Goal: Task Accomplishment & Management: Complete application form

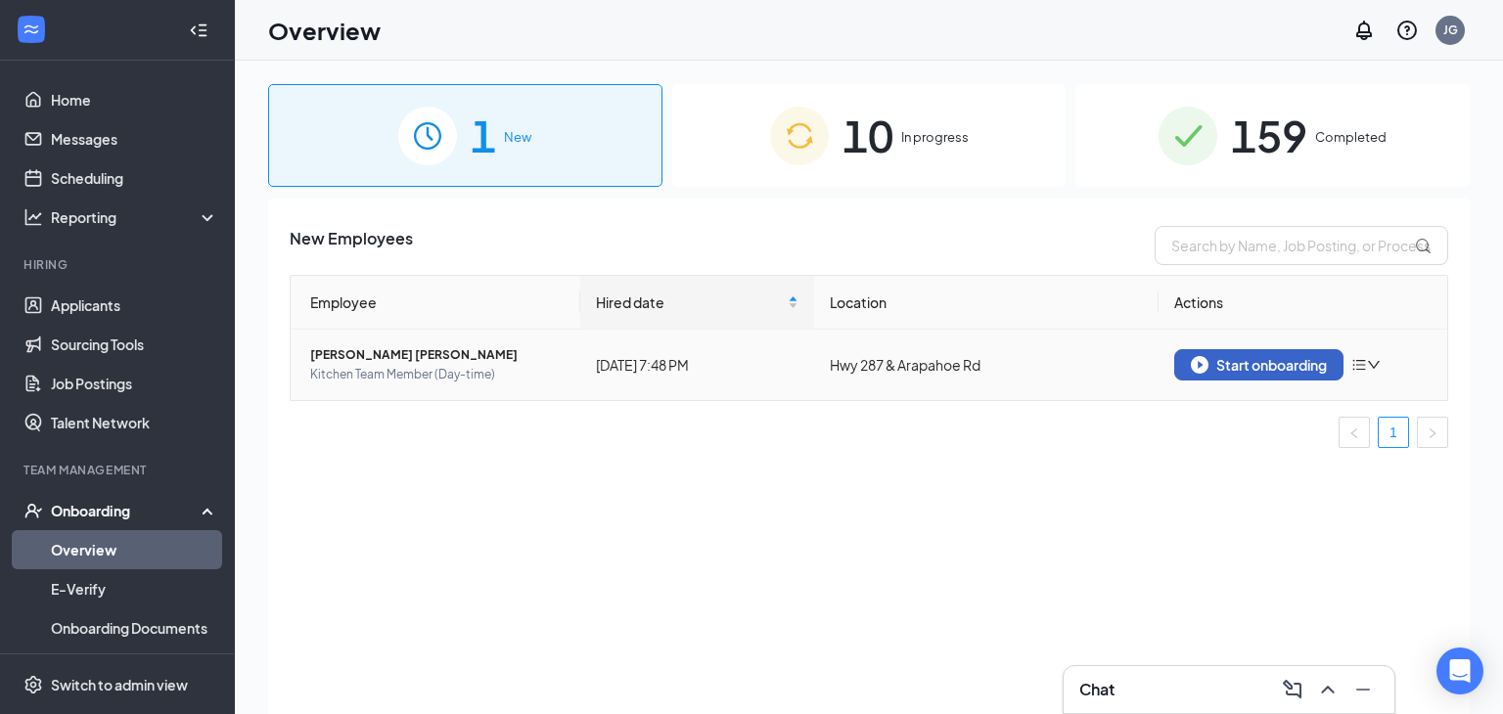
click at [1273, 376] on button "Start onboarding" at bounding box center [1258, 364] width 169 height 31
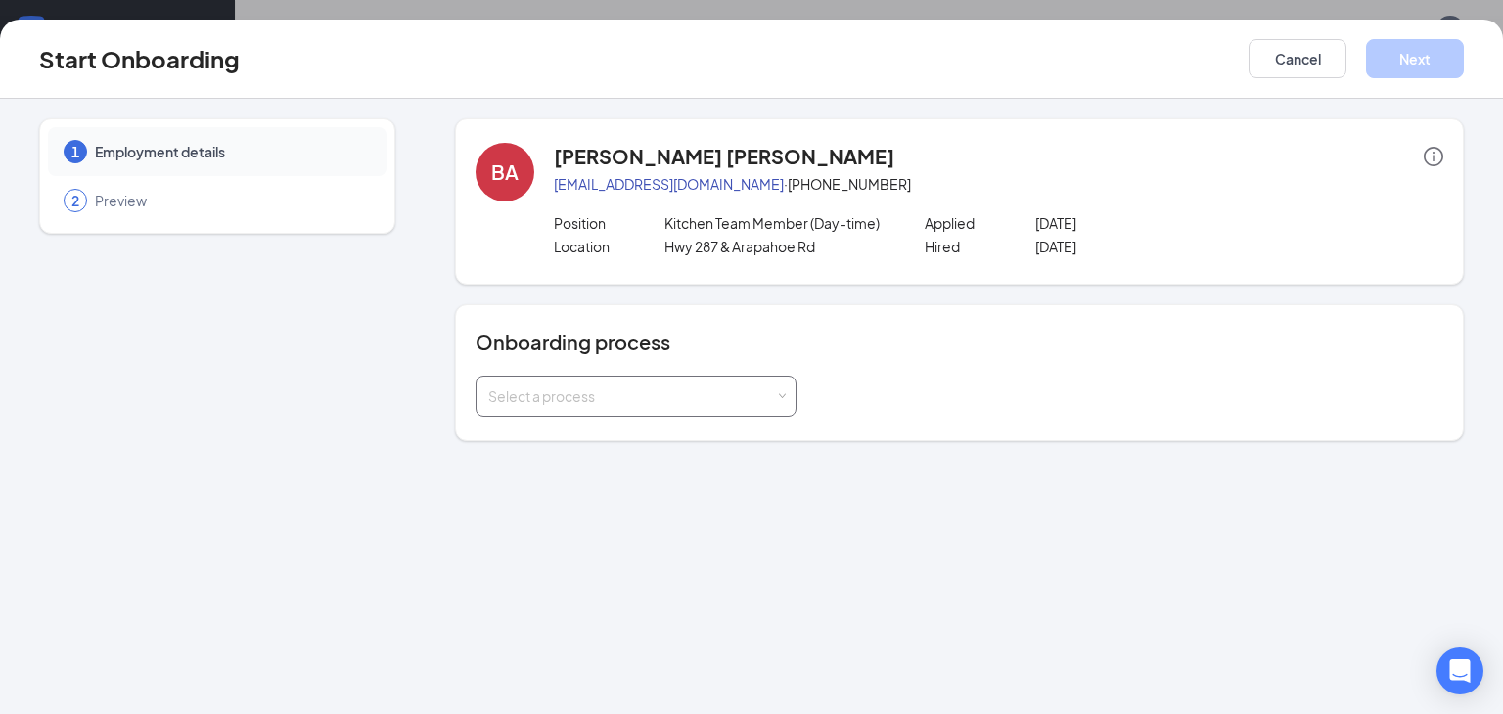
click at [758, 406] on div "Select a process" at bounding box center [635, 396] width 295 height 39
click at [704, 450] on li "General Onboarding Process" at bounding box center [634, 437] width 321 height 35
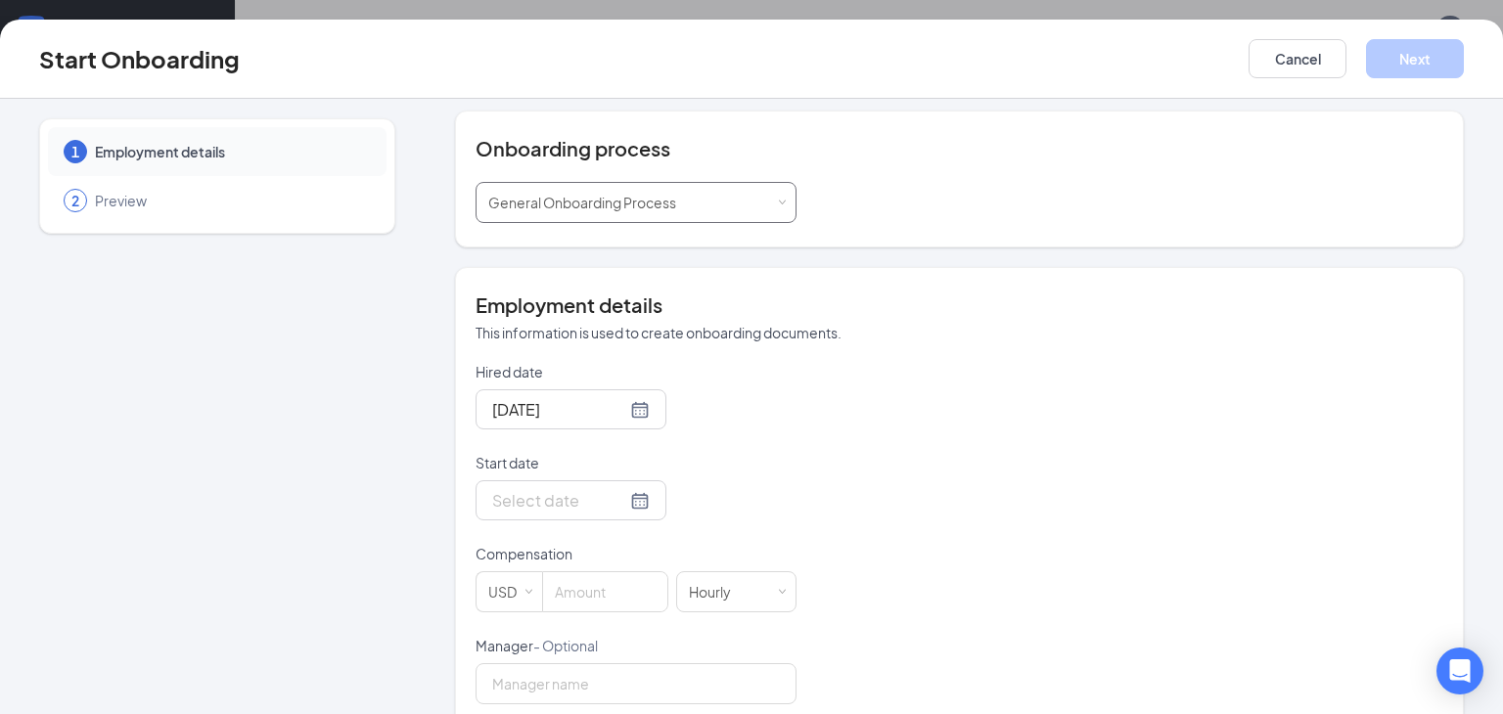
scroll to position [238, 0]
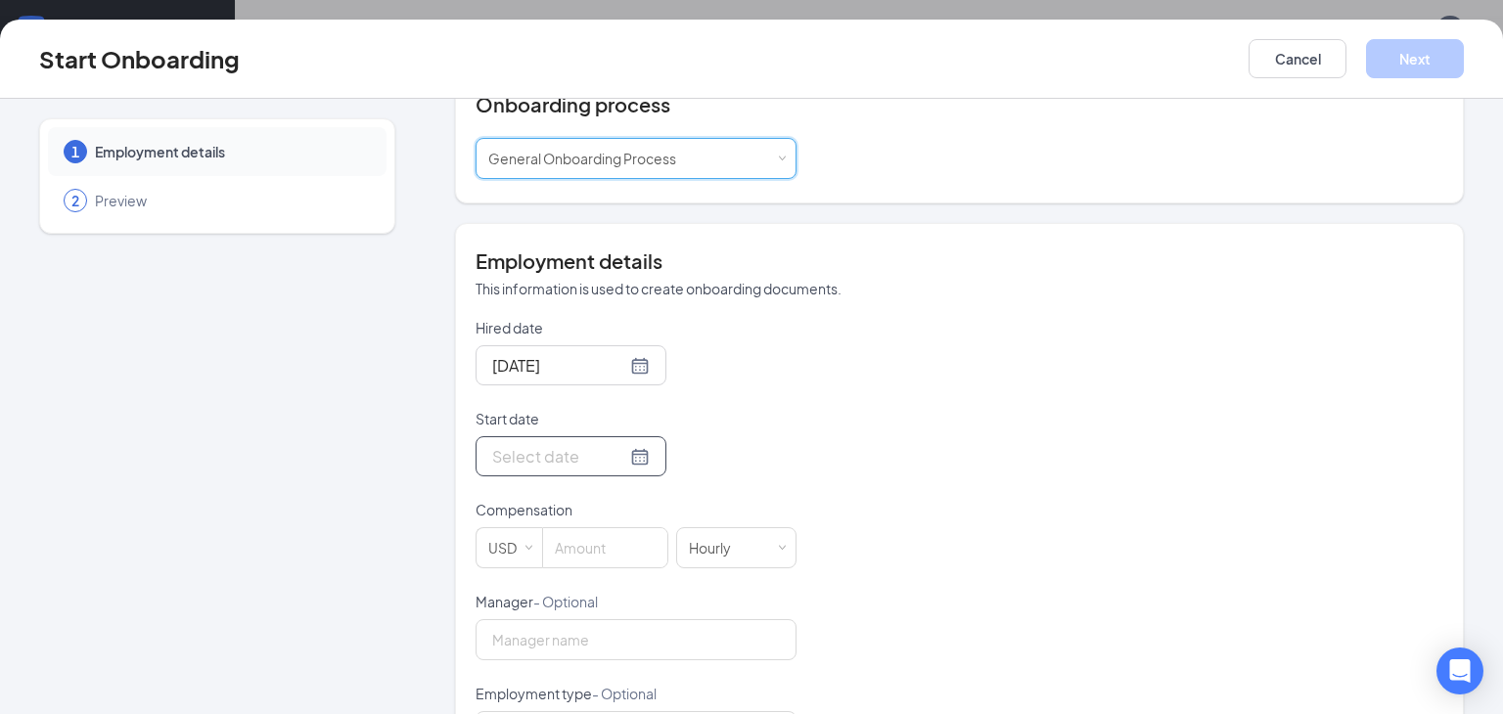
click at [656, 456] on div at bounding box center [570, 456] width 191 height 40
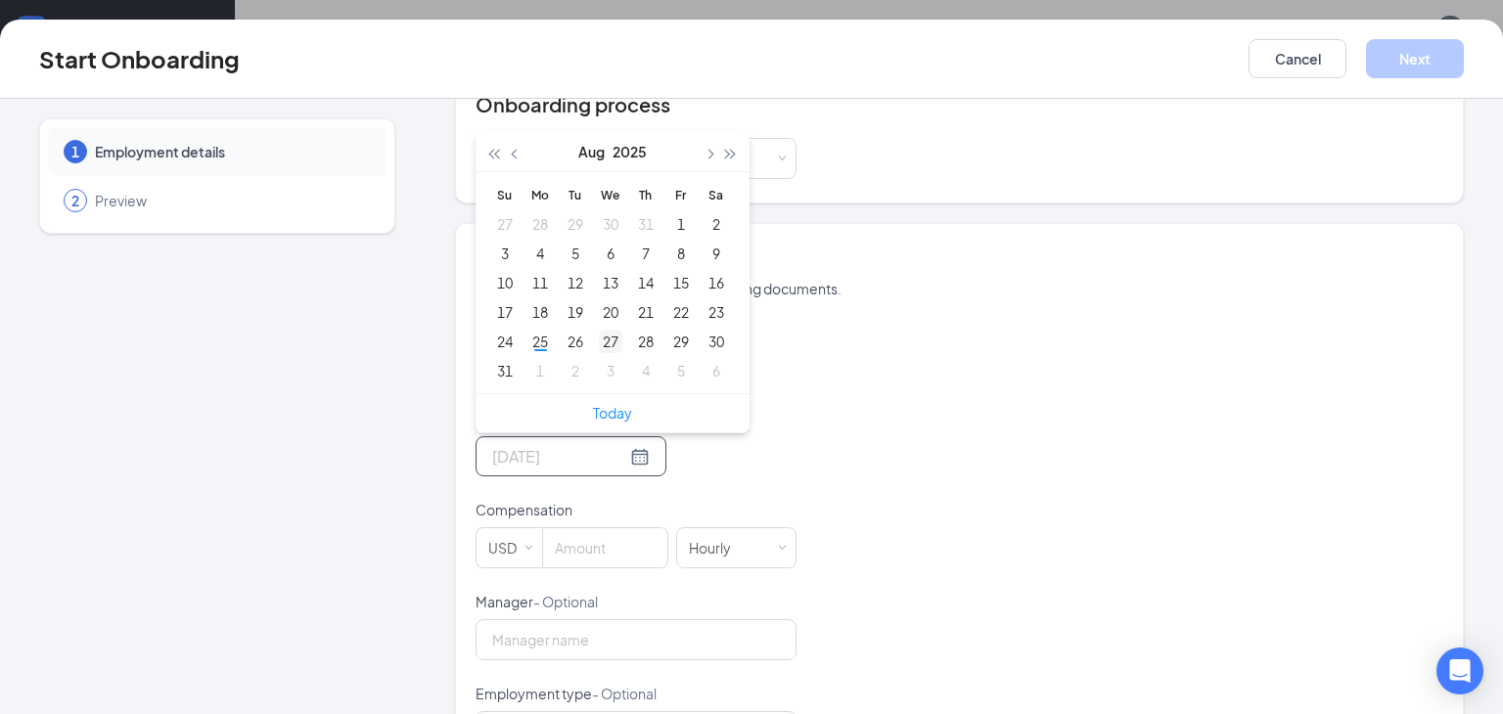
type input "[DATE]"
click at [607, 340] on div "27" at bounding box center [610, 341] width 23 height 23
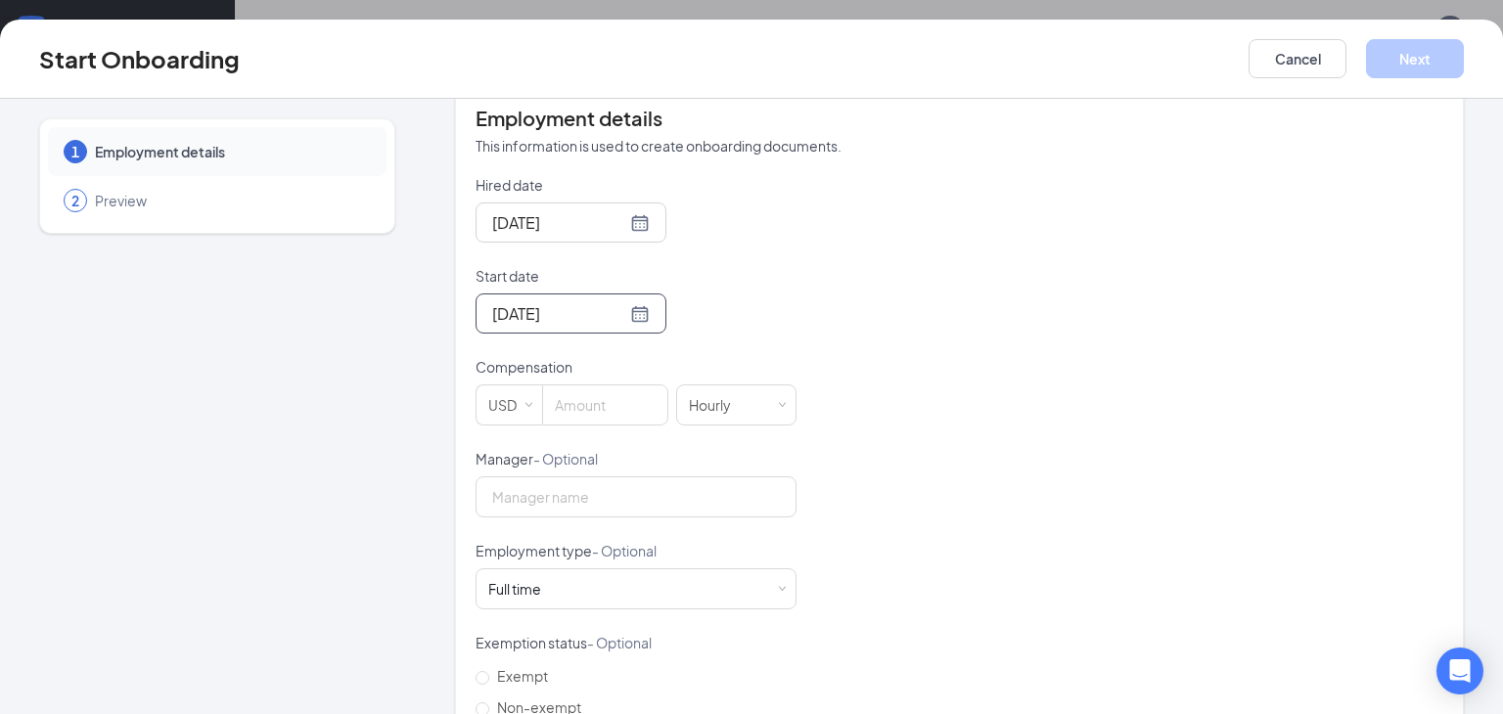
scroll to position [388, 0]
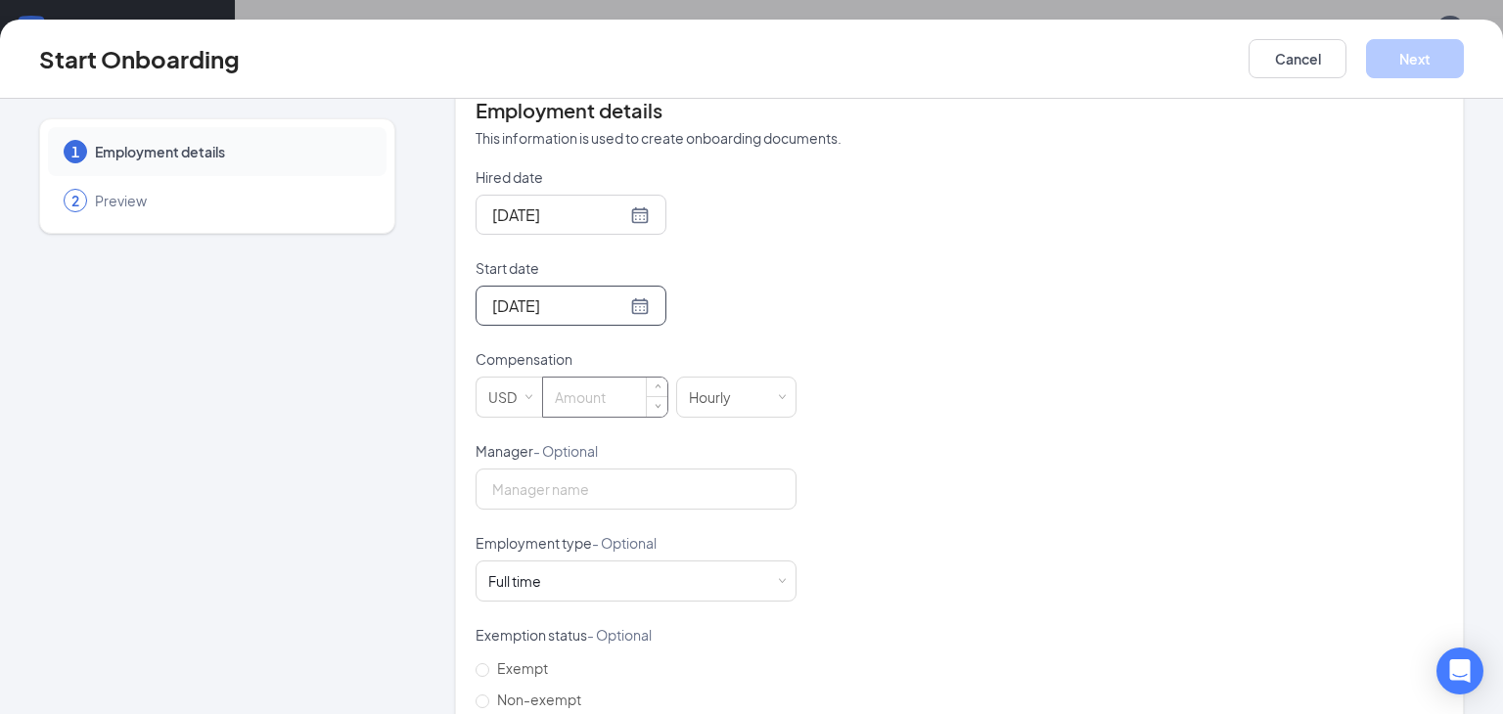
click at [599, 383] on input at bounding box center [605, 397] width 124 height 39
type input "16"
click at [1060, 543] on div "Hired date [DATE] Start date [DATE] [DATE] Su Mo Tu We Th Fr Sa 27 28 29 30 31 …" at bounding box center [958, 487] width 967 height 640
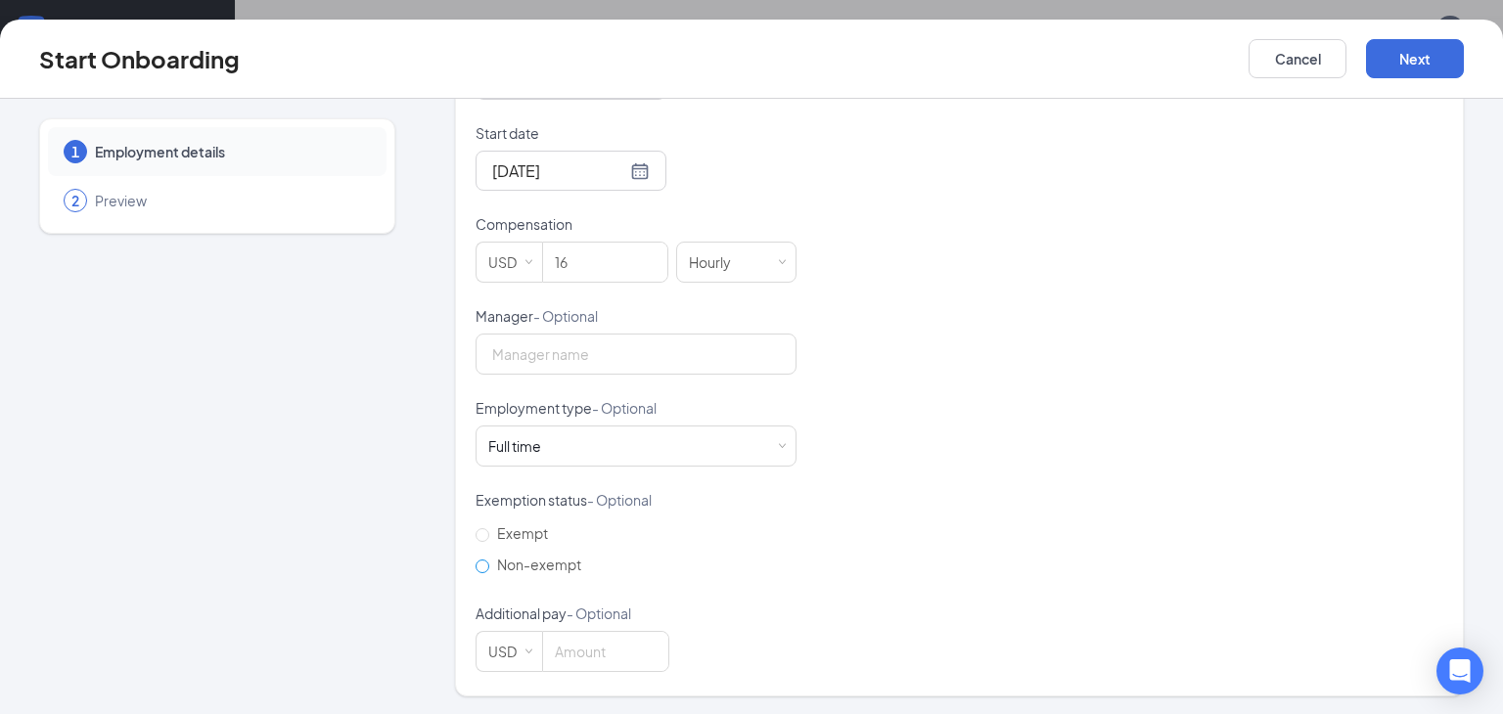
click at [480, 568] on input "Non-exempt" at bounding box center [482, 567] width 14 height 14
radio input "true"
click at [1410, 57] on button "Next" at bounding box center [1415, 58] width 98 height 39
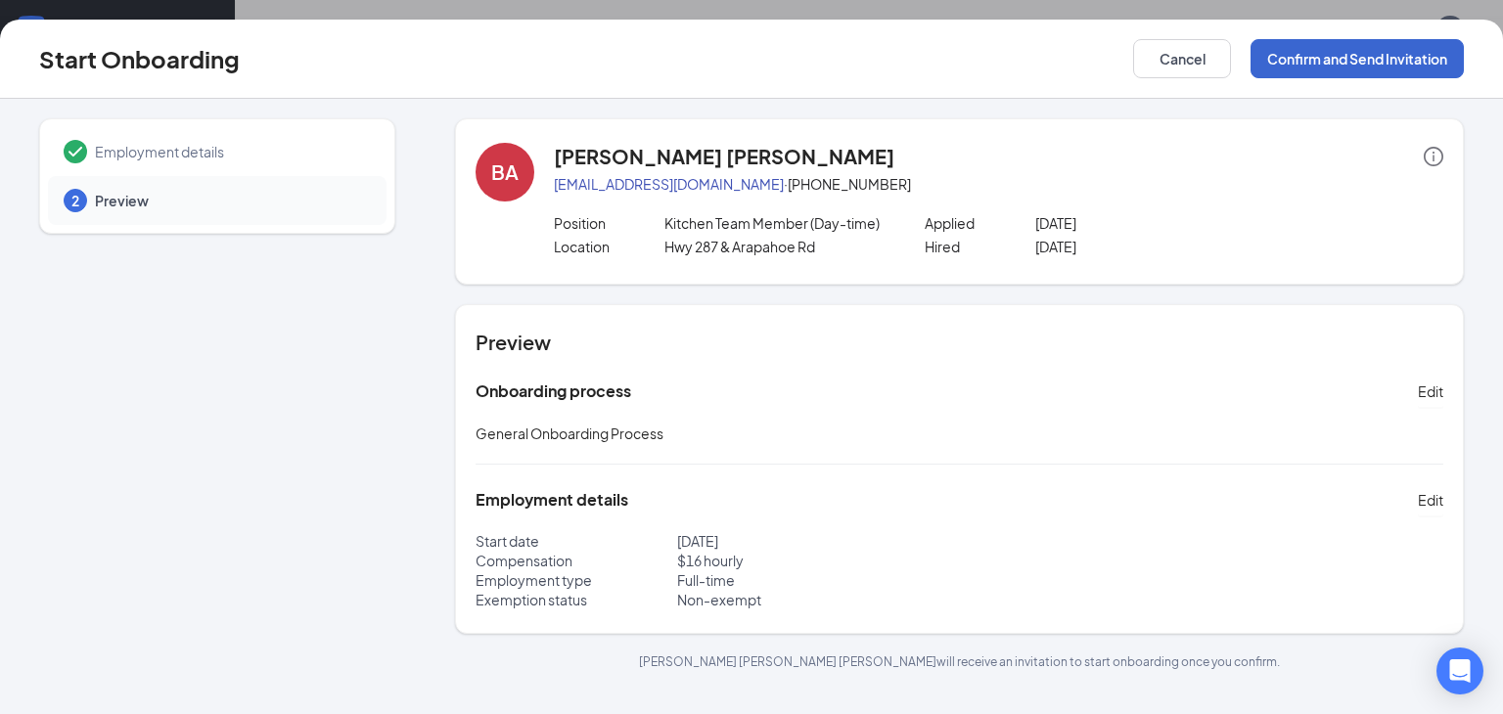
scroll to position [0, 0]
click at [1403, 59] on button "Confirm and Send Invitation" at bounding box center [1356, 58] width 213 height 39
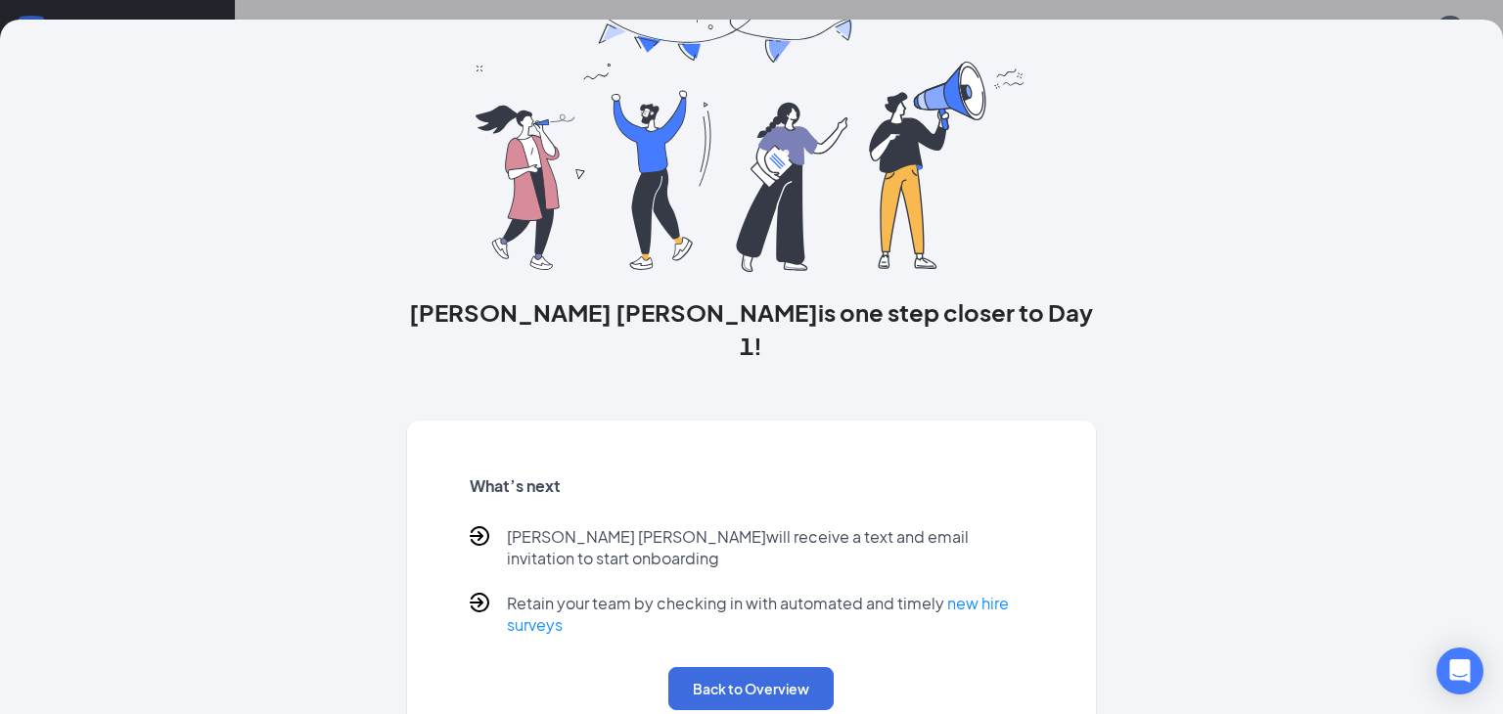
scroll to position [88, 0]
click at [747, 668] on button "Back to Overview" at bounding box center [750, 689] width 165 height 43
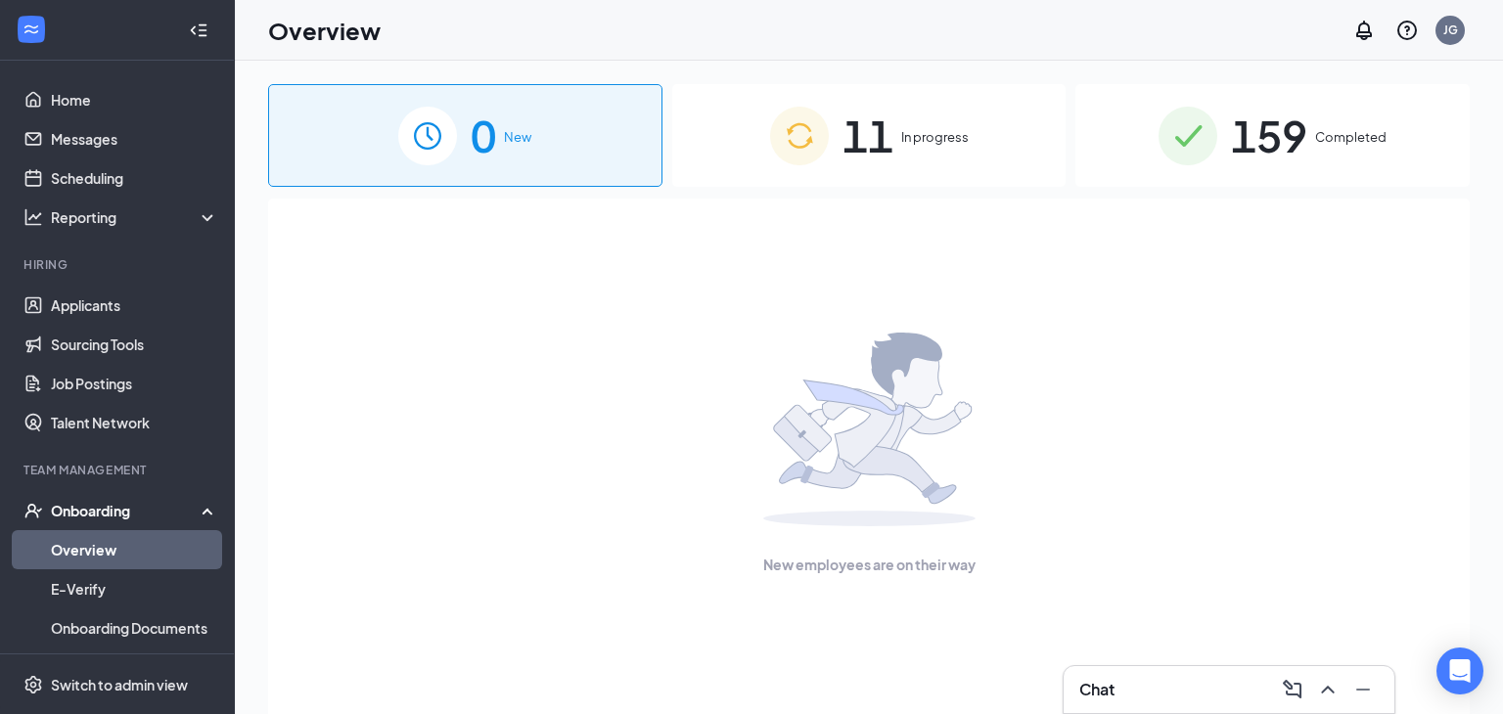
click at [892, 113] on span "11" at bounding box center [867, 135] width 51 height 67
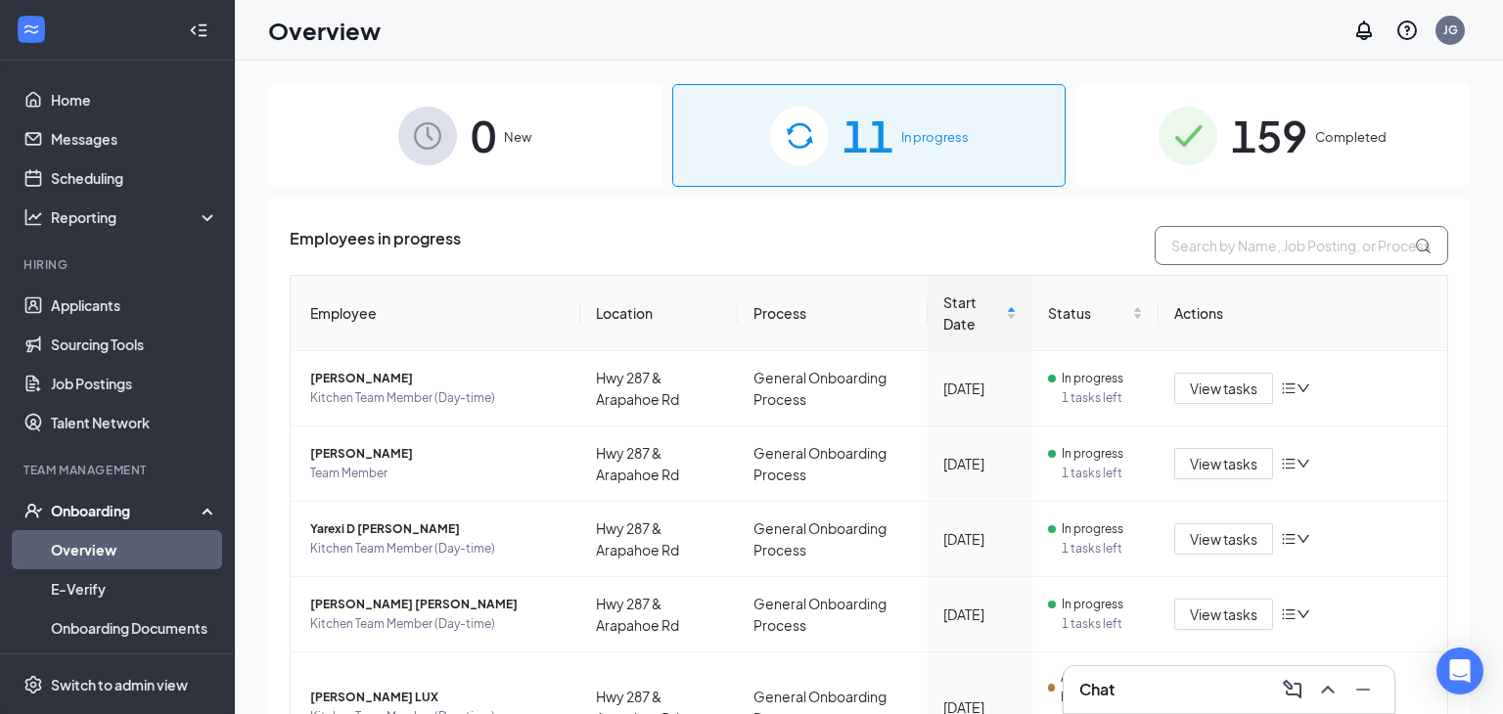
click at [1250, 235] on input "text" at bounding box center [1300, 245] width 293 height 39
click at [101, 317] on link "Applicants" at bounding box center [134, 305] width 167 height 39
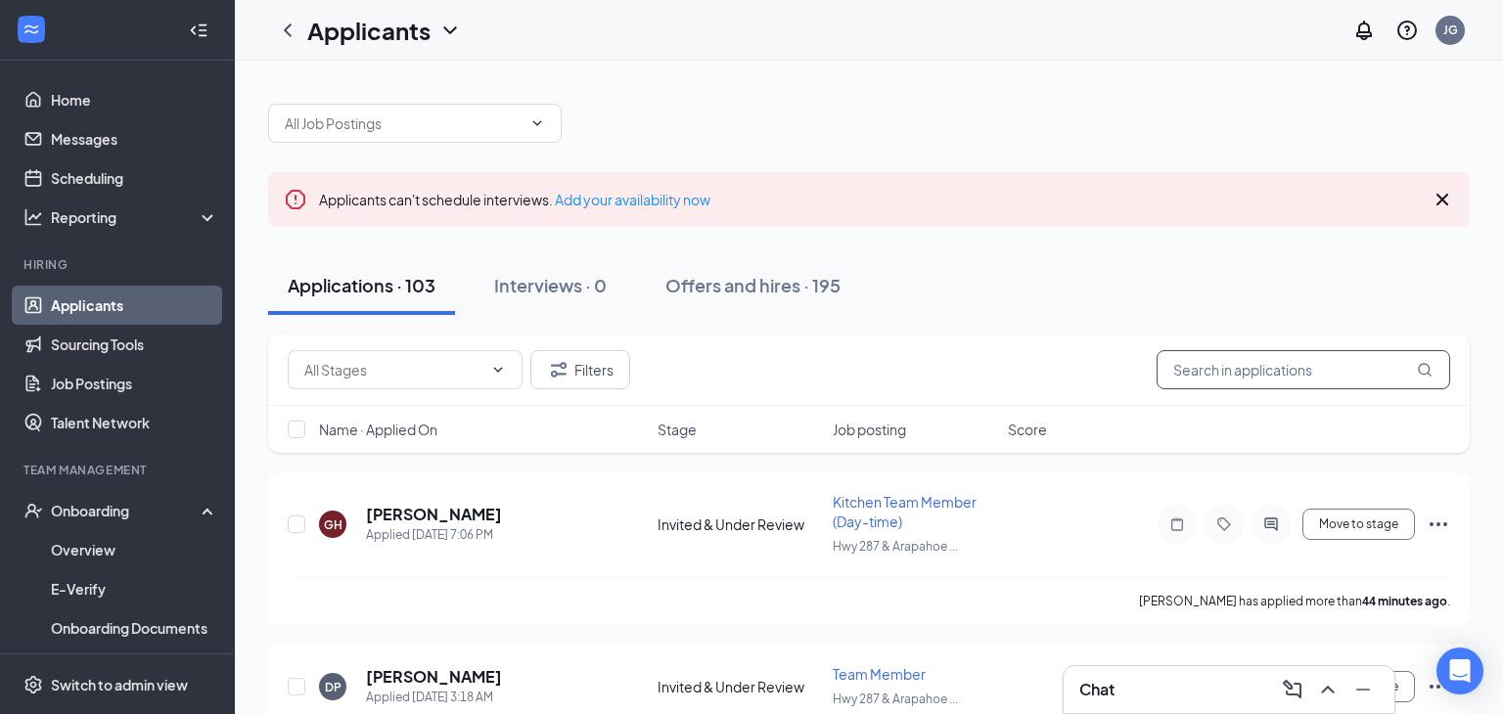
click at [1194, 369] on input "text" at bounding box center [1302, 369] width 293 height 39
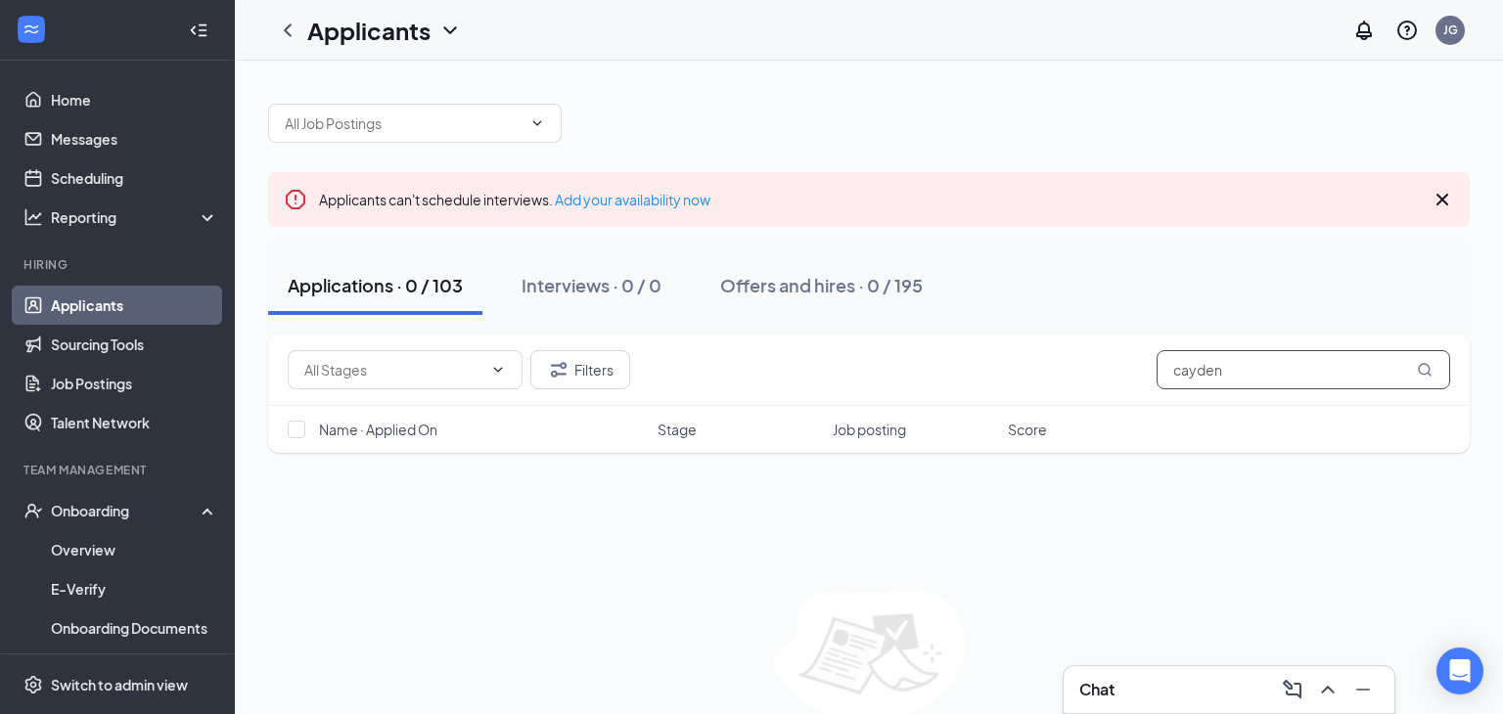
scroll to position [88, 0]
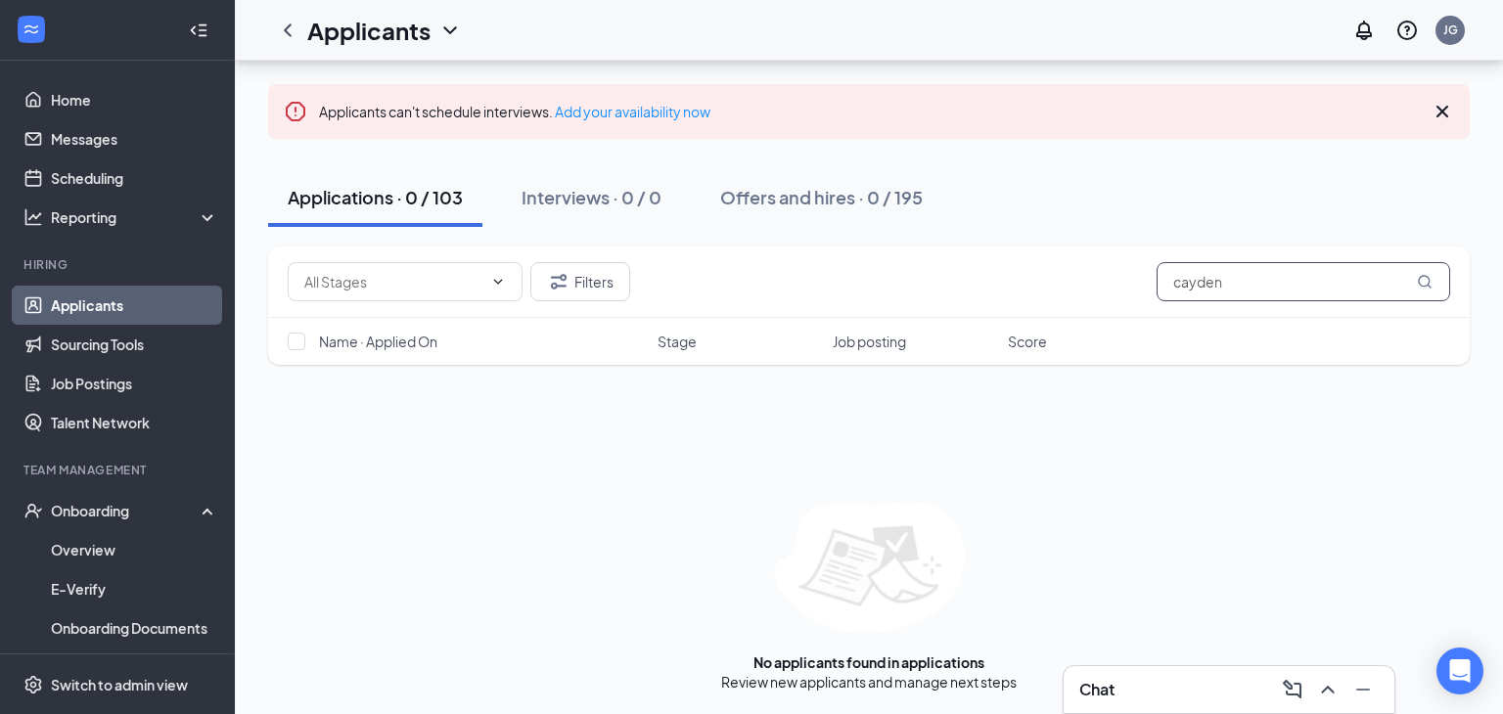
type input "cayden"
click at [176, 311] on link "Applicants" at bounding box center [134, 305] width 167 height 39
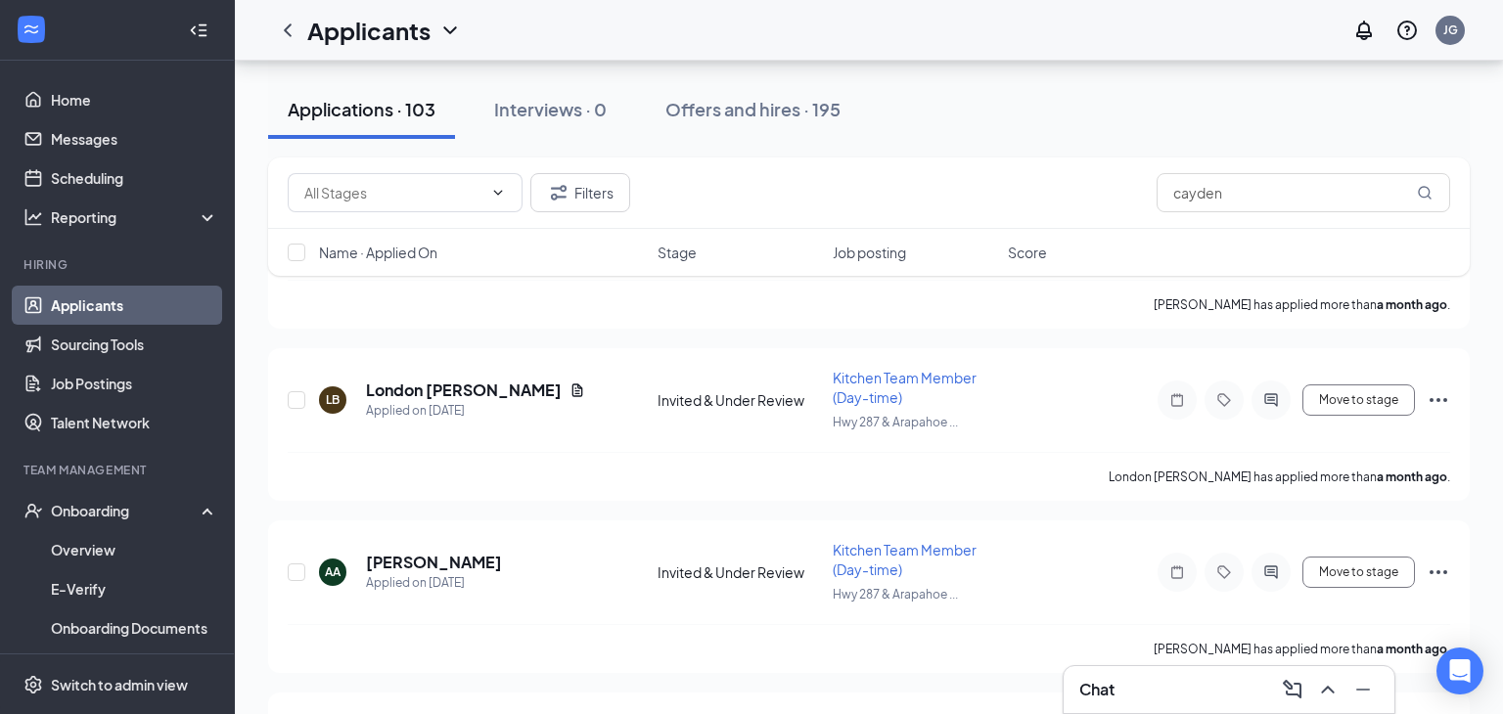
scroll to position [16068, 0]
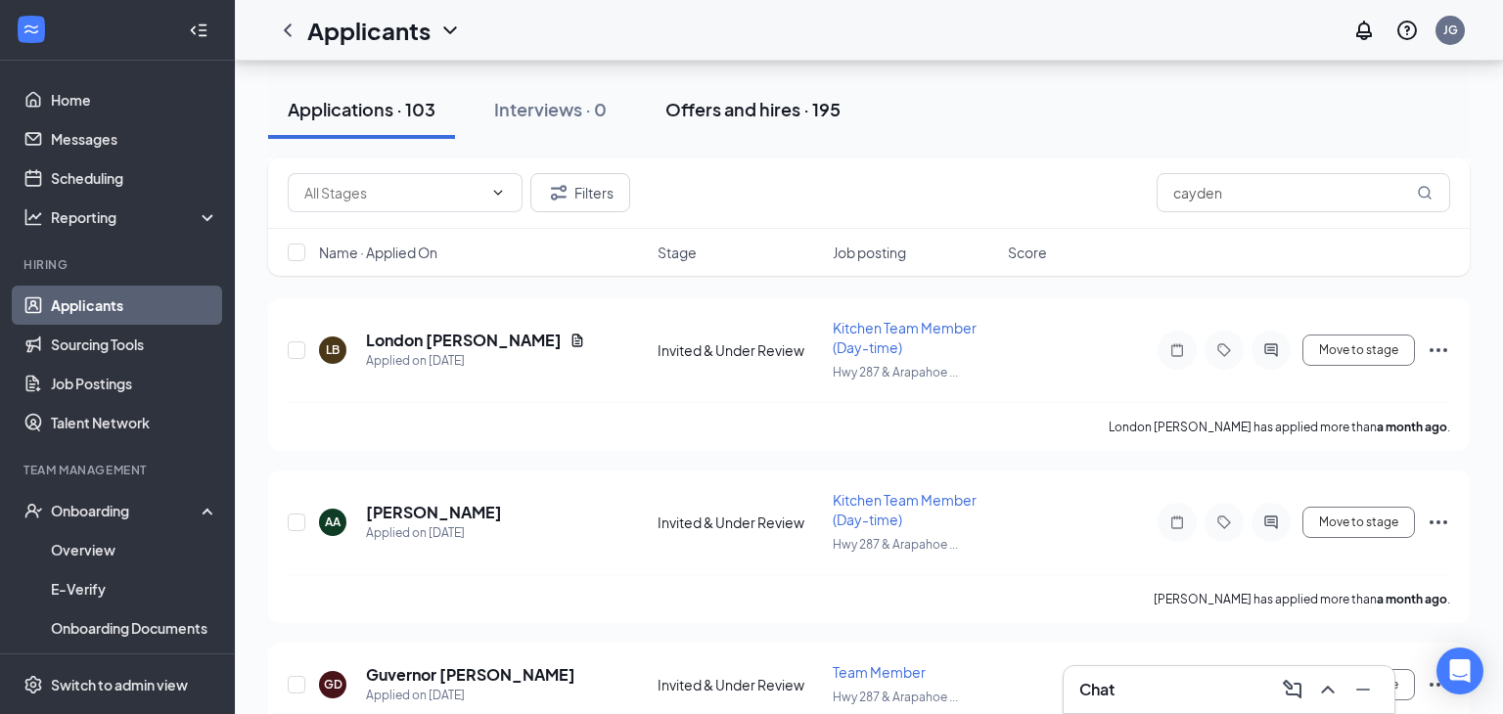
click at [767, 105] on div "Offers and hires · 195" at bounding box center [752, 109] width 175 height 24
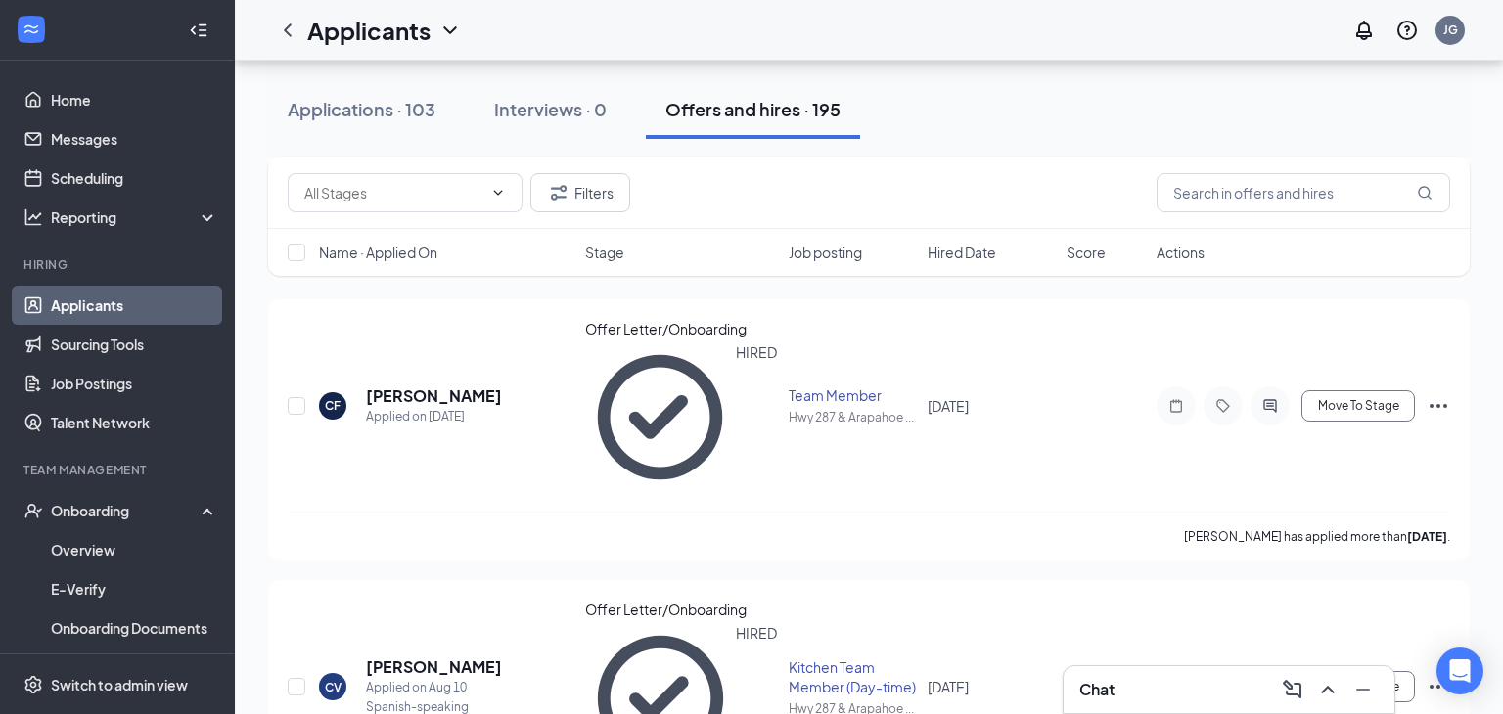
scroll to position [3049, 0]
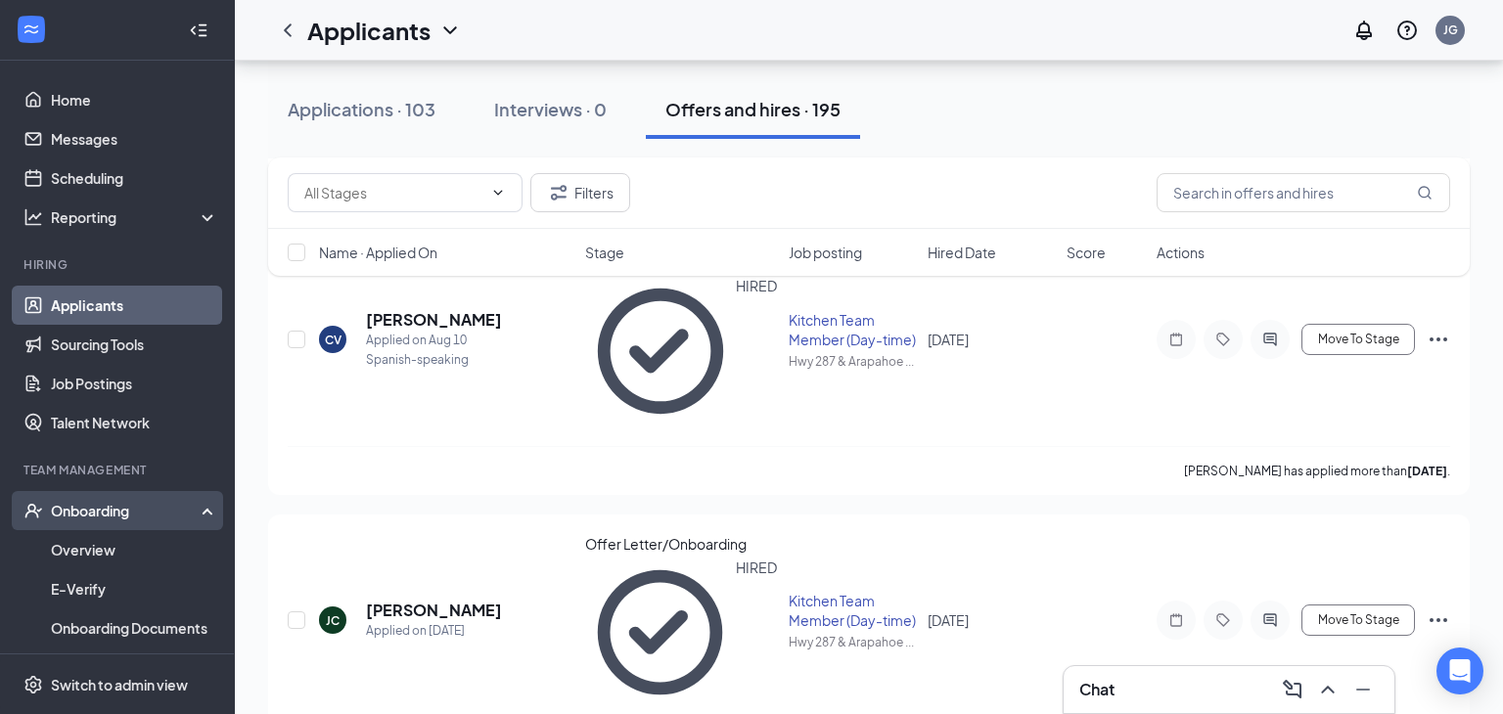
click at [86, 506] on div "Onboarding" at bounding box center [126, 511] width 151 height 20
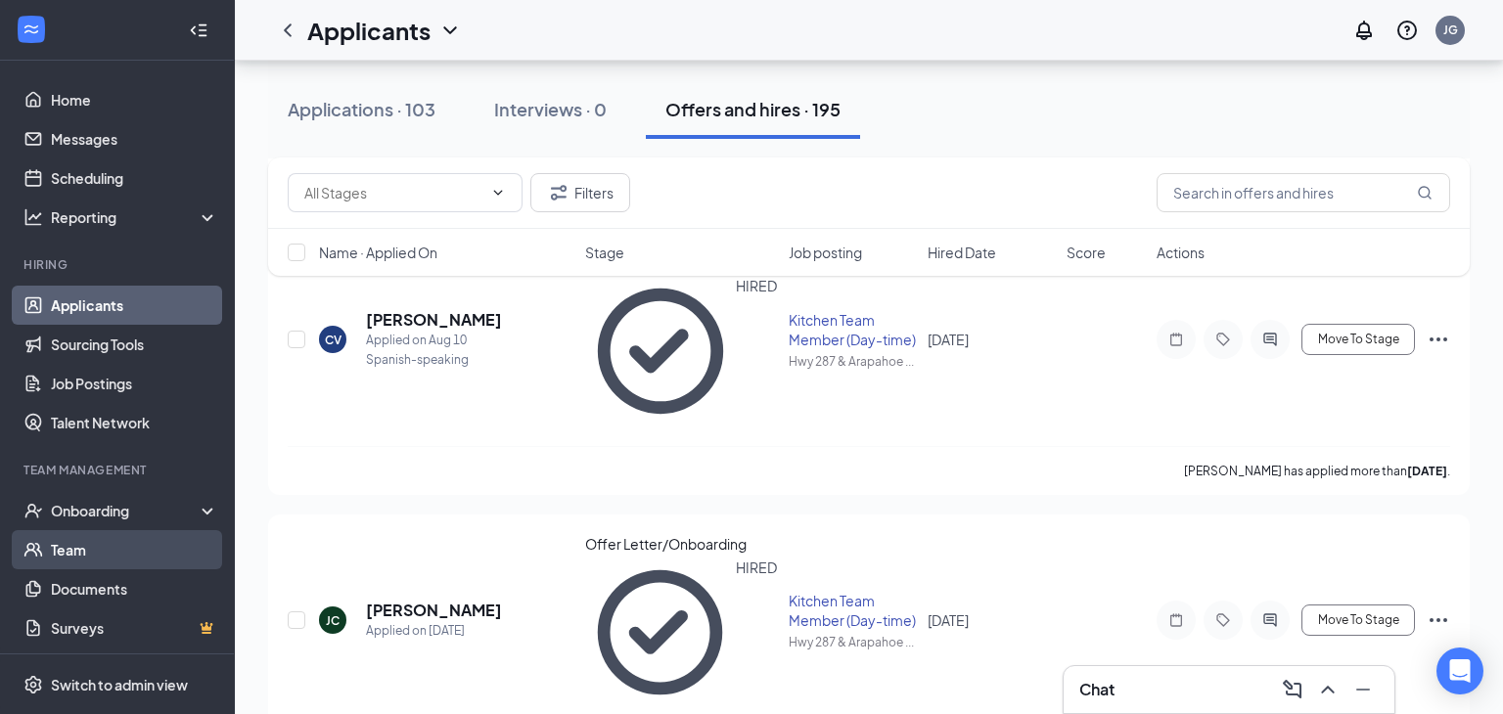
click at [81, 531] on link "Team" at bounding box center [134, 549] width 167 height 39
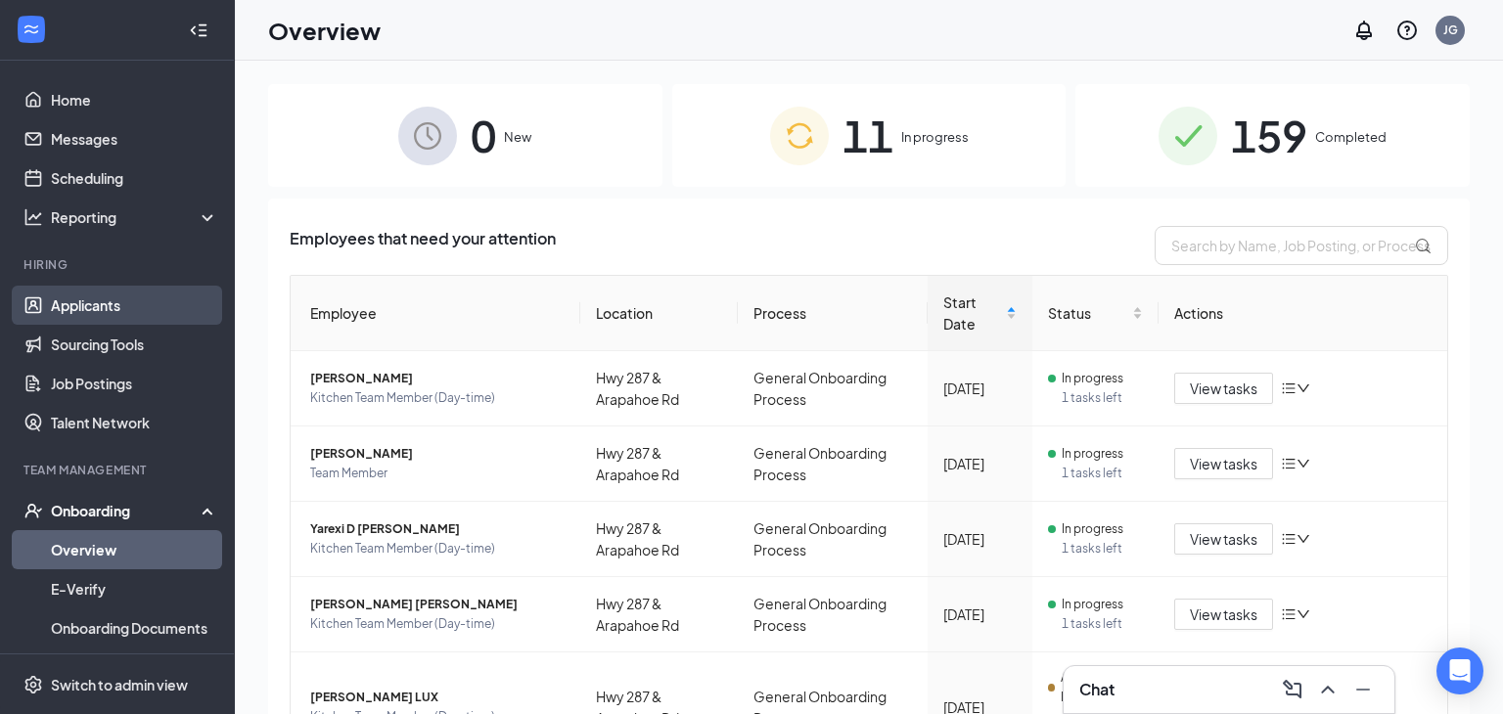
click at [80, 313] on link "Applicants" at bounding box center [134, 305] width 167 height 39
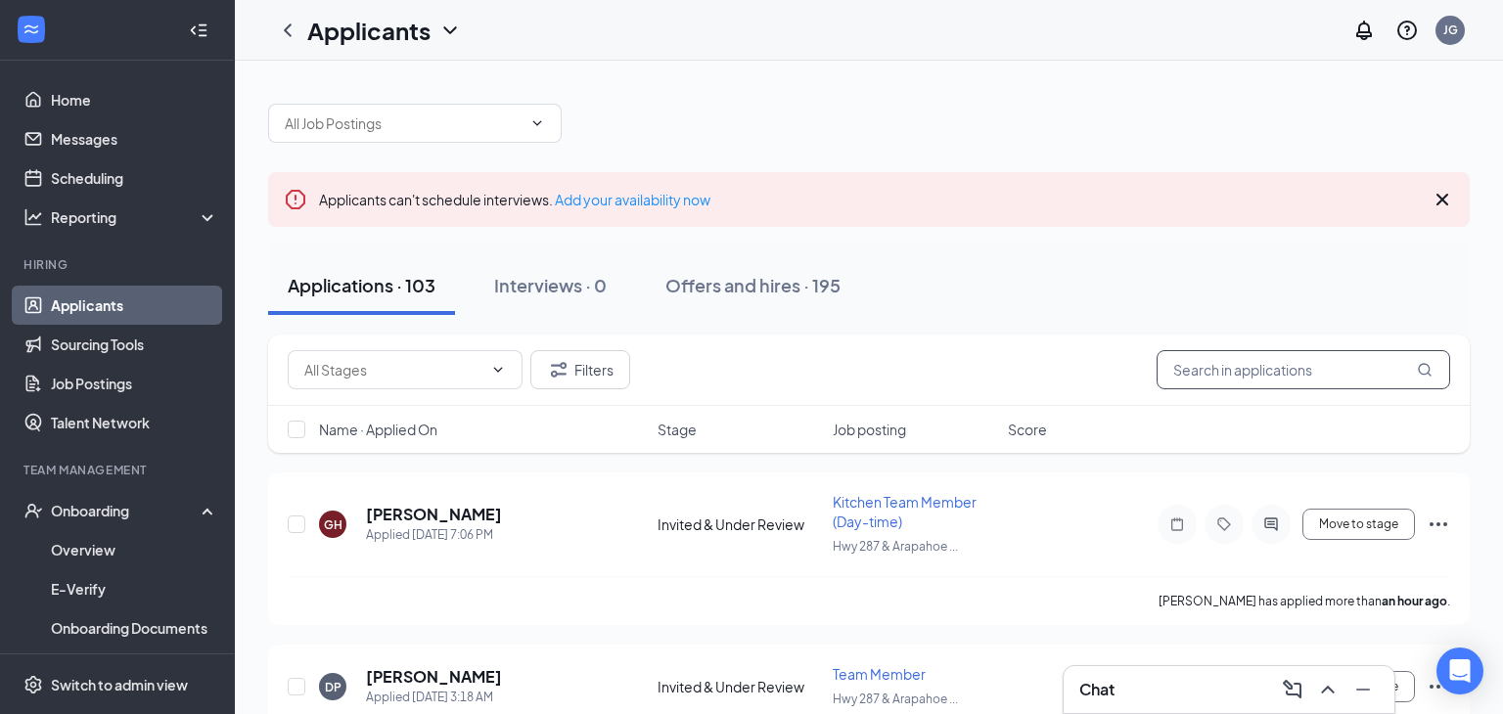
click at [1199, 358] on input "text" at bounding box center [1302, 369] width 293 height 39
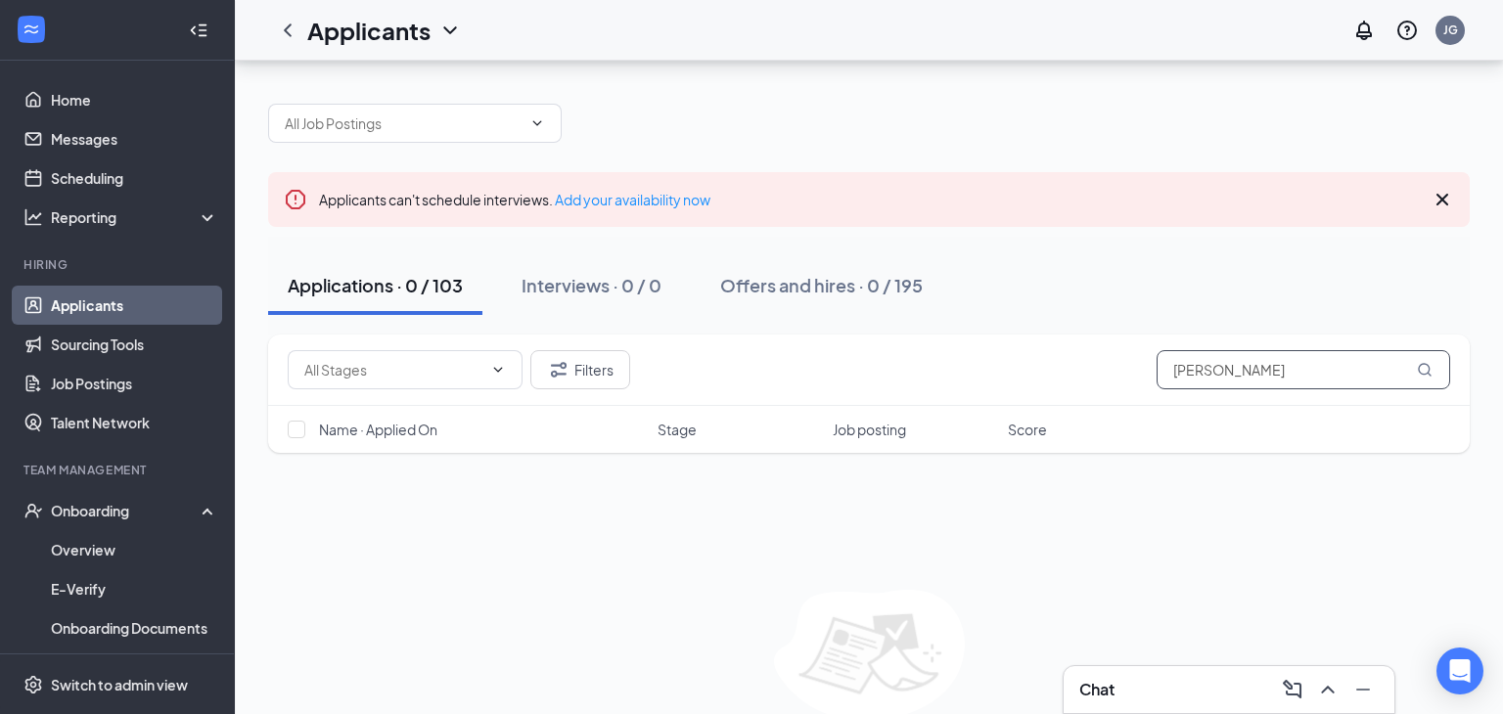
scroll to position [6, 0]
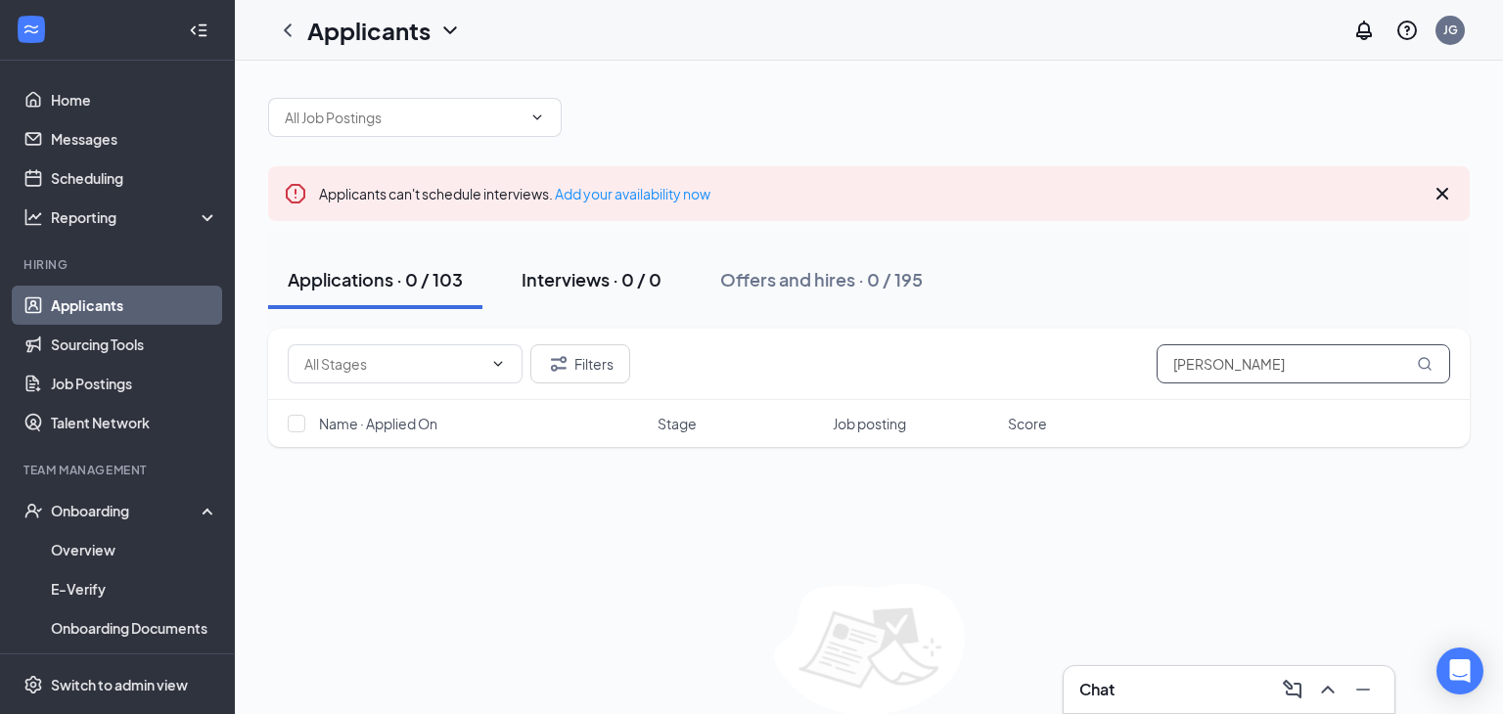
type input "coleman"
click at [637, 275] on div "Interviews · 0 / 0" at bounding box center [591, 279] width 140 height 24
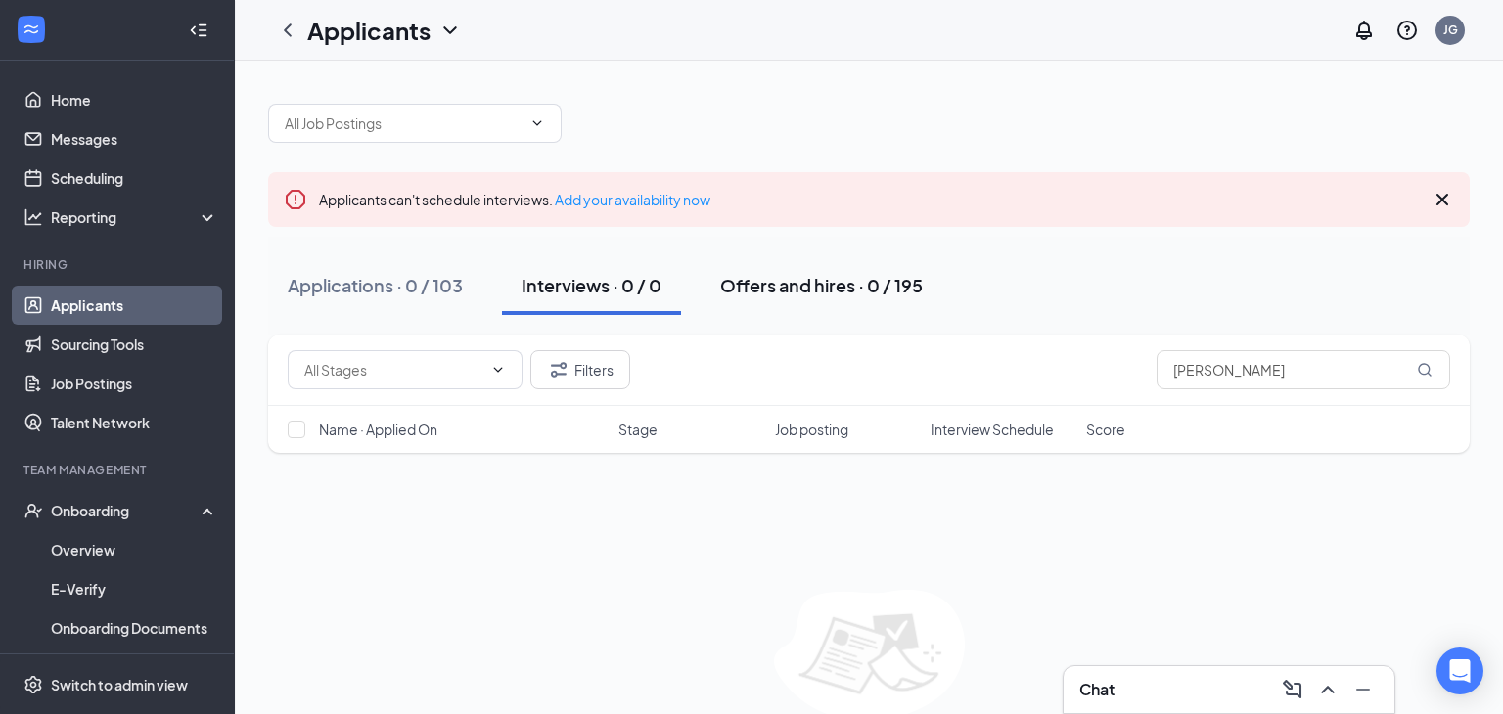
click at [751, 291] on div "Offers and hires · 0 / 195" at bounding box center [821, 285] width 202 height 24
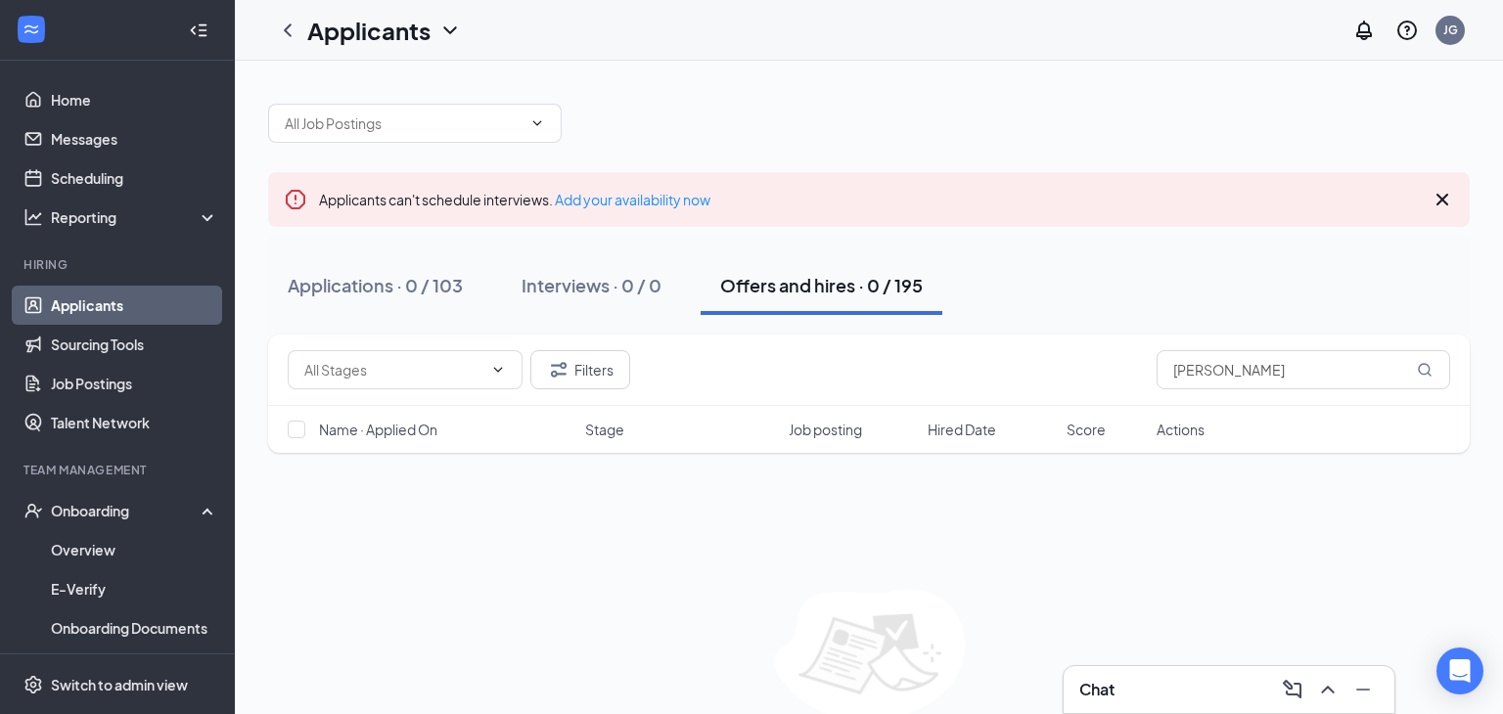
scroll to position [88, 0]
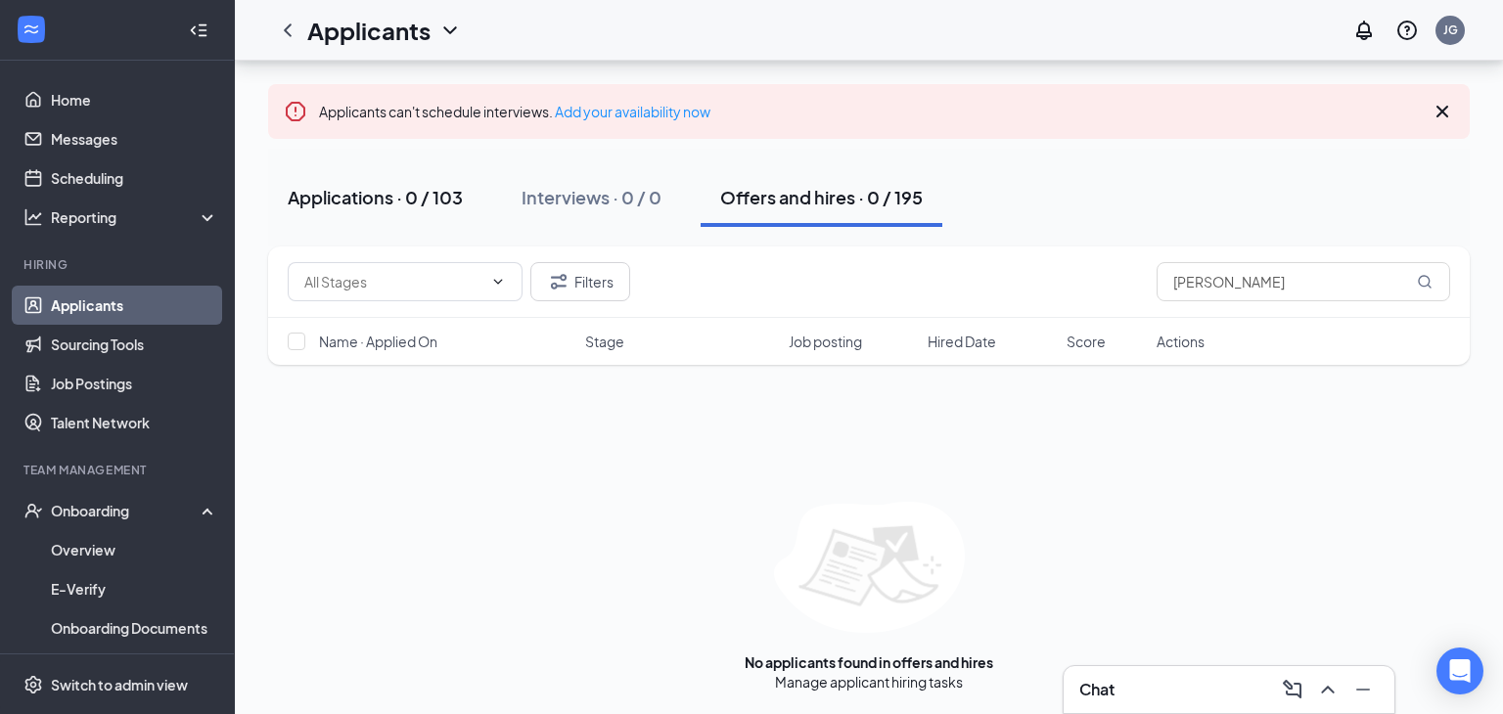
click at [330, 208] on button "Applications · 0 / 103" at bounding box center [375, 197] width 214 height 59
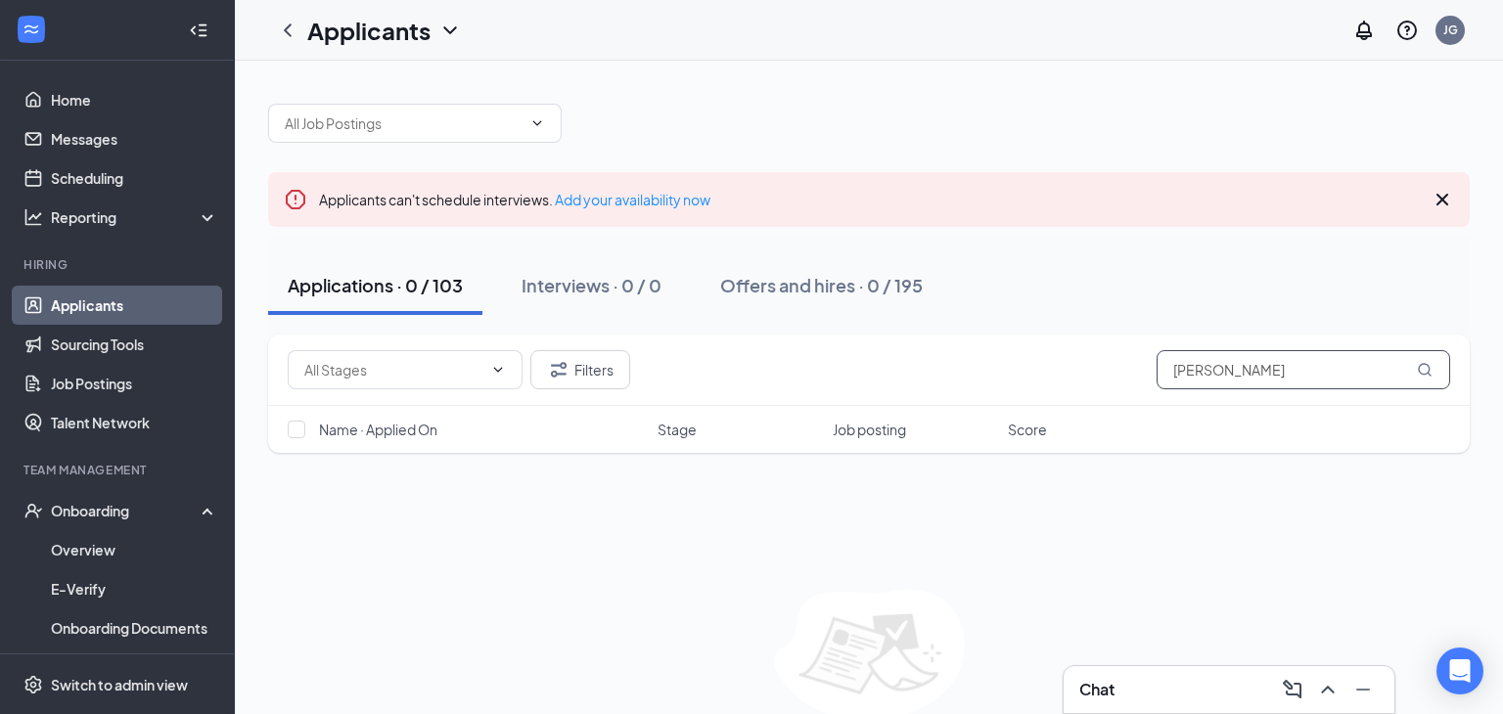
drag, startPoint x: 1245, startPoint y: 375, endPoint x: 875, endPoint y: 366, distance: 369.9
click at [875, 366] on div "Filters coleman" at bounding box center [869, 369] width 1162 height 39
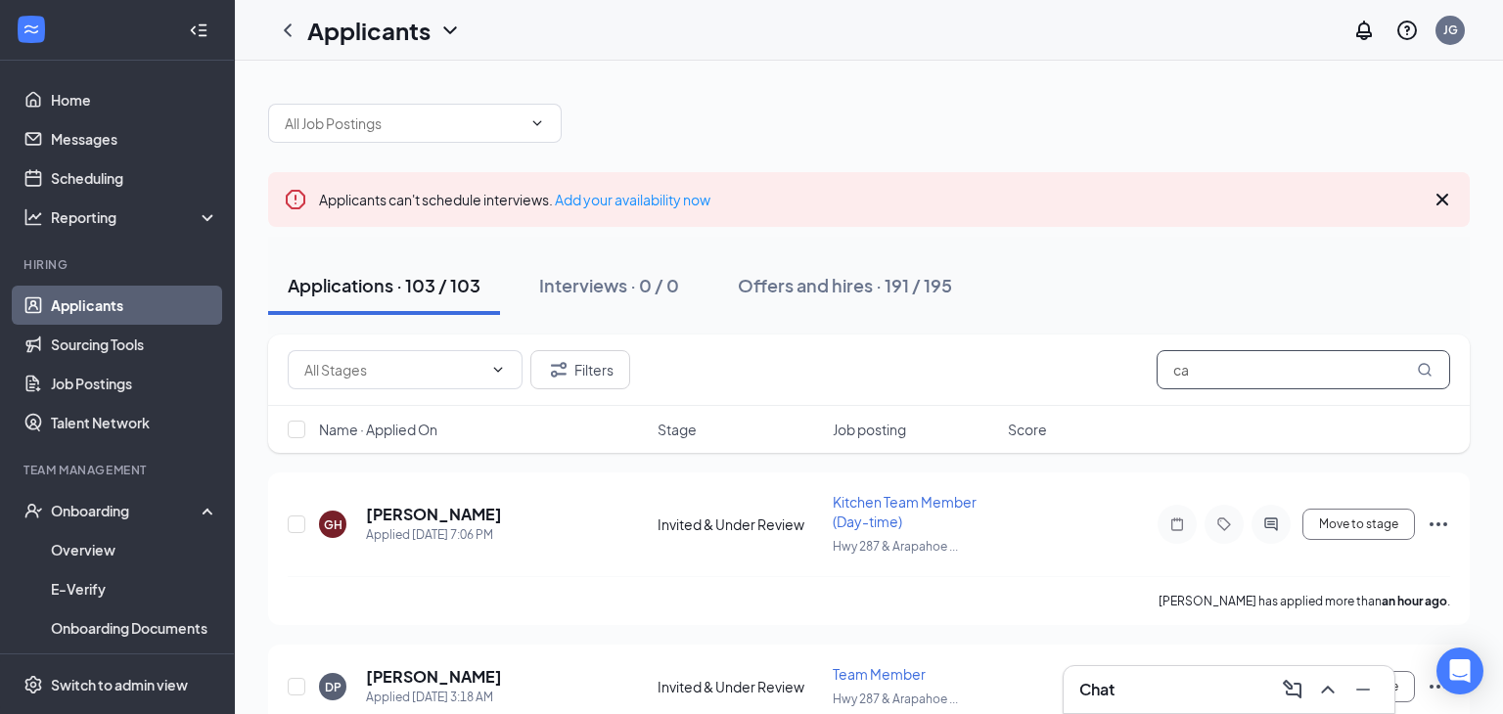
type input "cay"
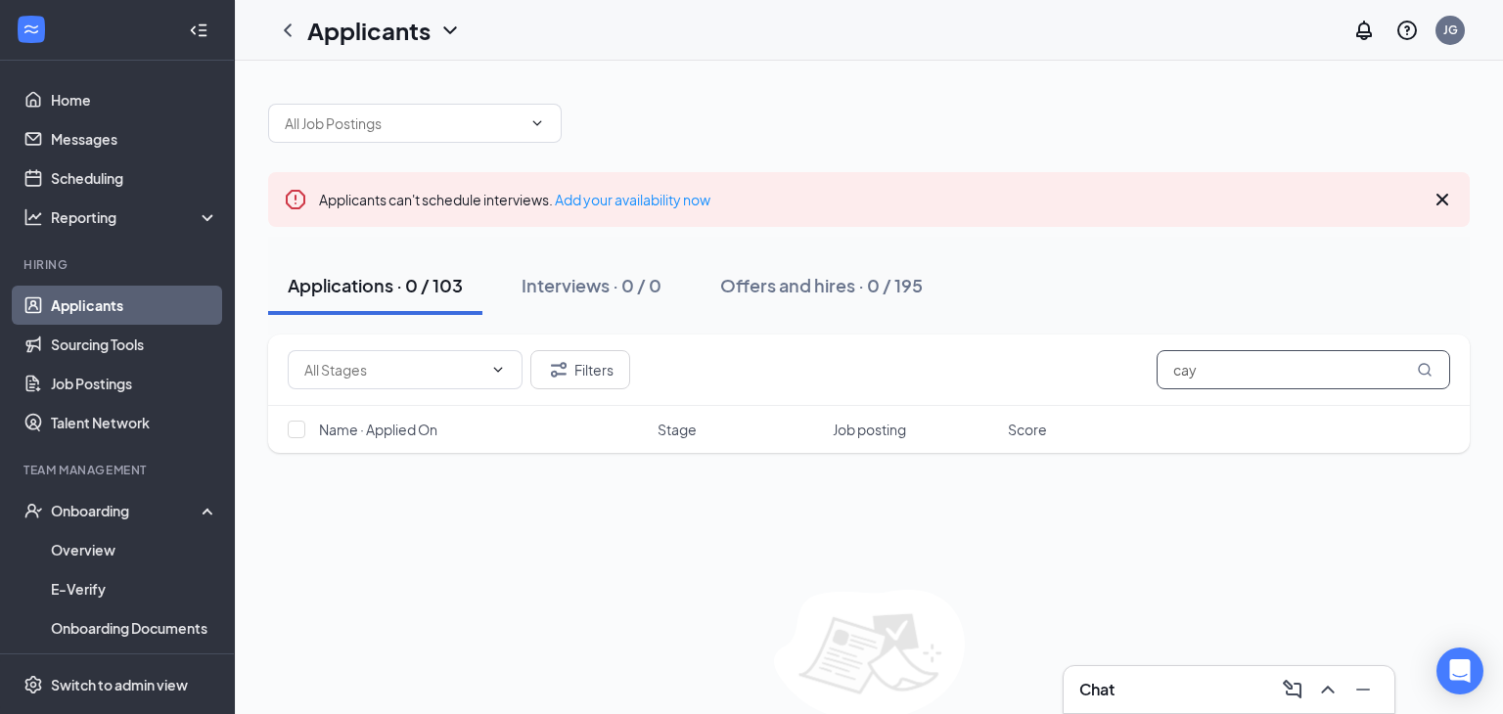
scroll to position [88, 0]
